Goal: Check status: Check status

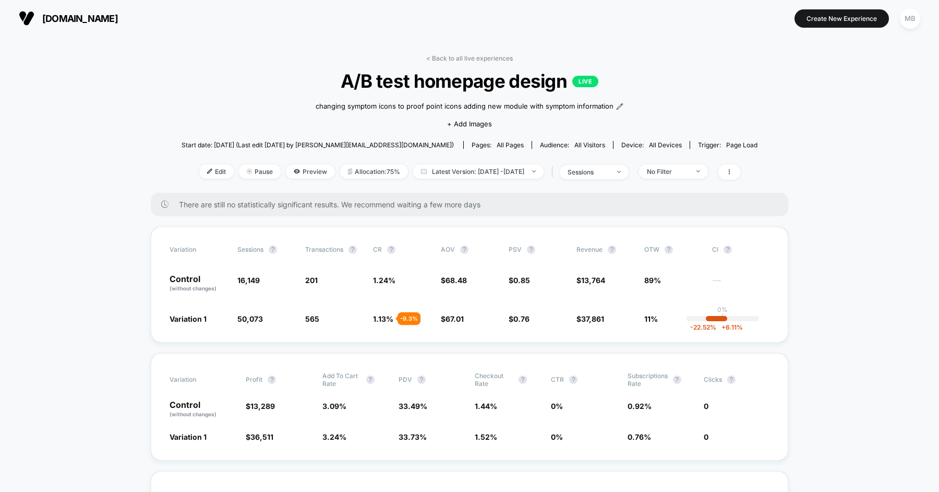
click at [485, 59] on link "< Back to all live experiences" at bounding box center [469, 58] width 87 height 8
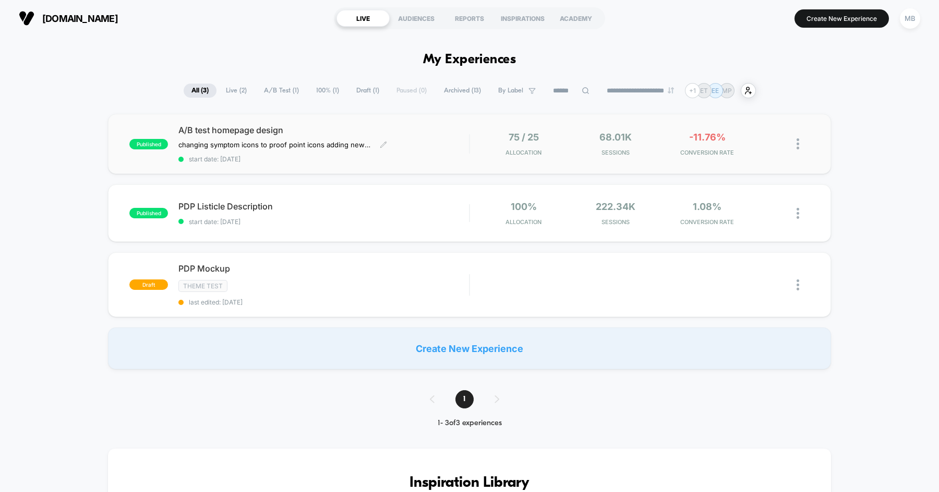
click at [391, 133] on span "A/B test homepage design" at bounding box center [323, 130] width 291 height 10
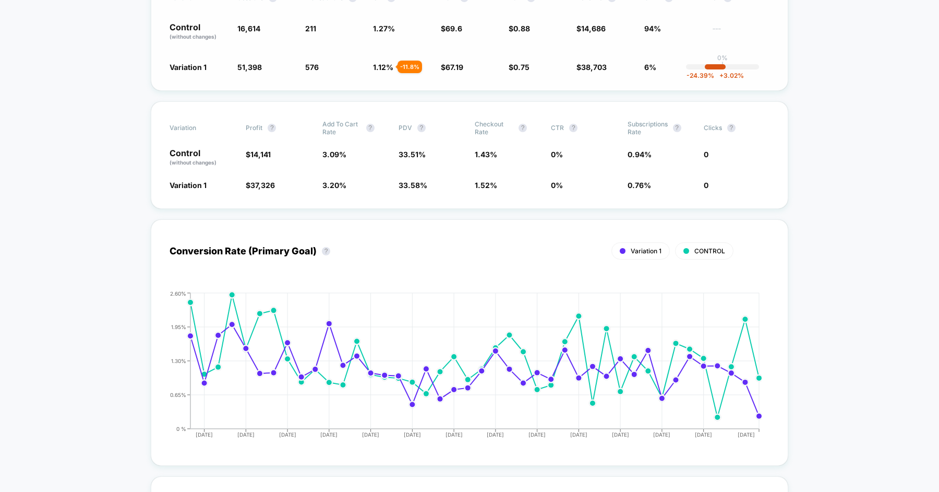
scroll to position [355, 0]
